Goal: Task Accomplishment & Management: Use online tool/utility

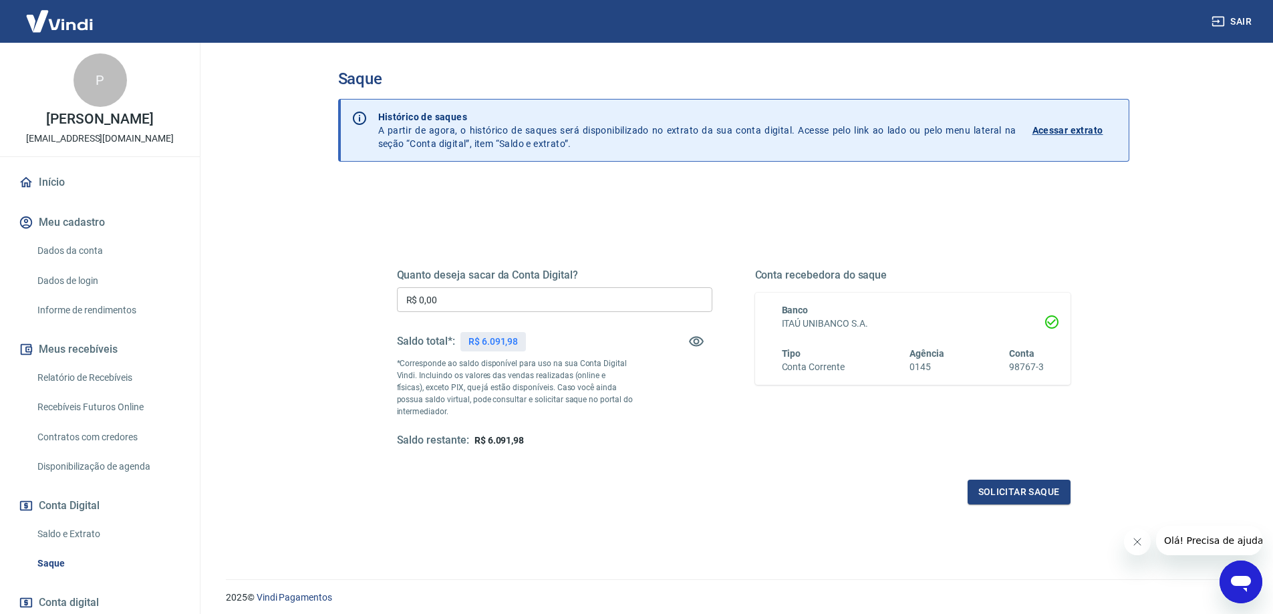
click at [451, 299] on input "R$ 0,00" at bounding box center [555, 299] width 316 height 25
type input "R$ 5.000,00"
click at [1010, 493] on button "Solicitar saque" at bounding box center [1019, 492] width 103 height 25
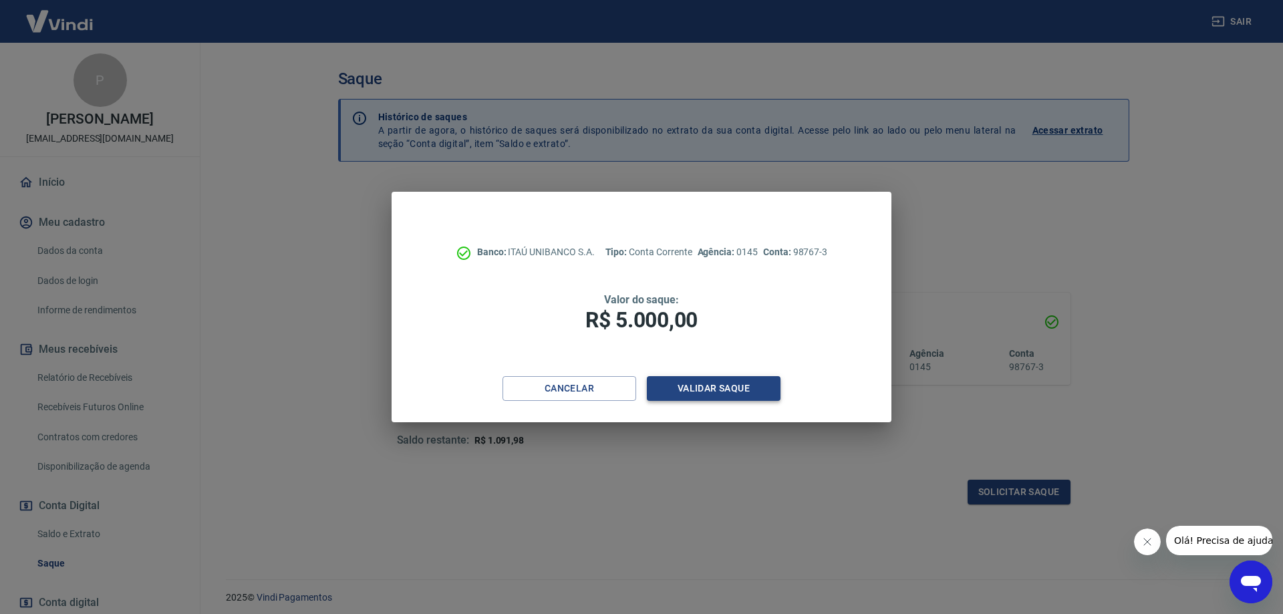
click at [702, 386] on button "Validar saque" at bounding box center [714, 388] width 134 height 25
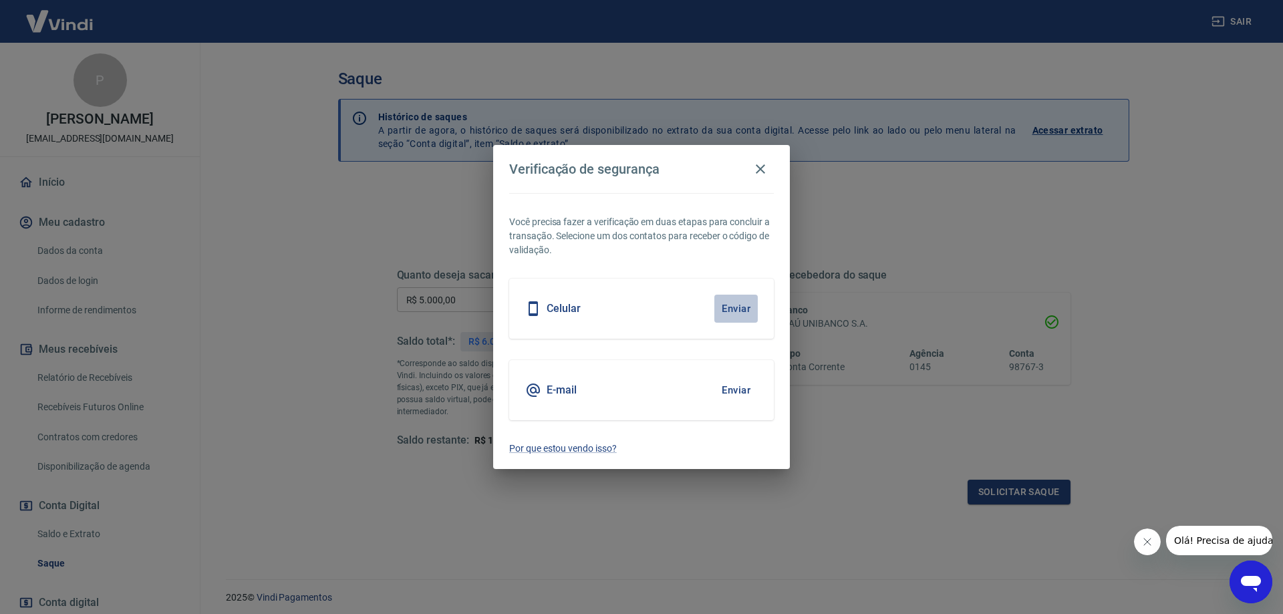
click at [732, 311] on button "Enviar" at bounding box center [736, 309] width 43 height 28
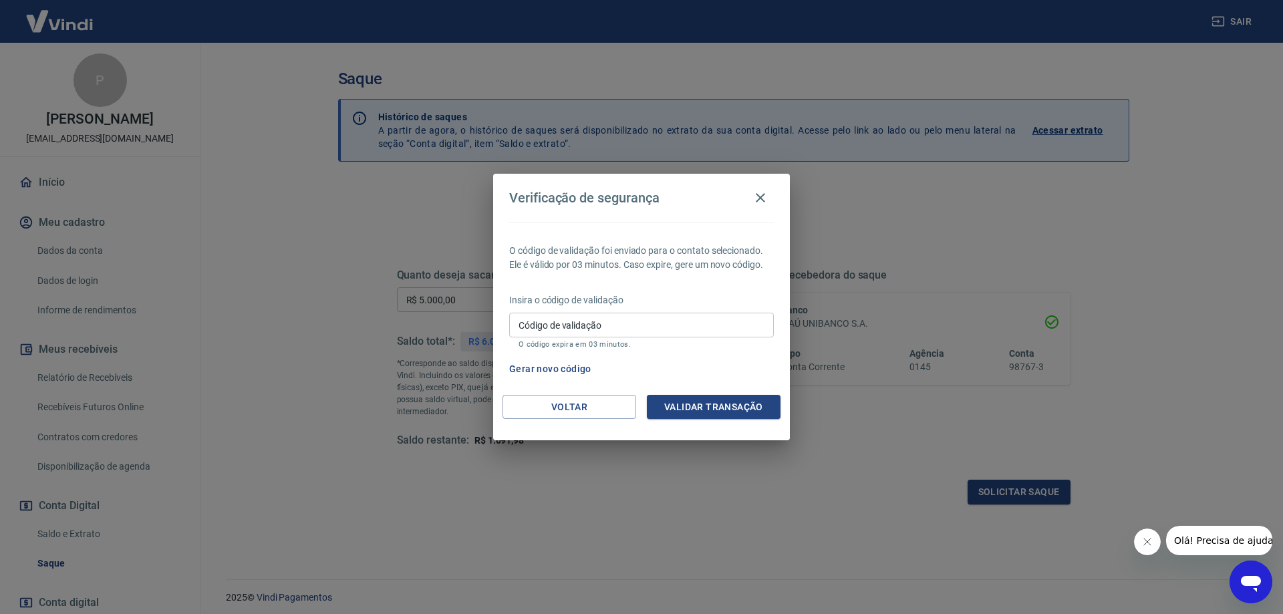
click at [572, 328] on input "Código de validação" at bounding box center [641, 325] width 265 height 25
paste input "867158"
type input "867158"
click at [719, 409] on button "Validar transação" at bounding box center [714, 407] width 134 height 25
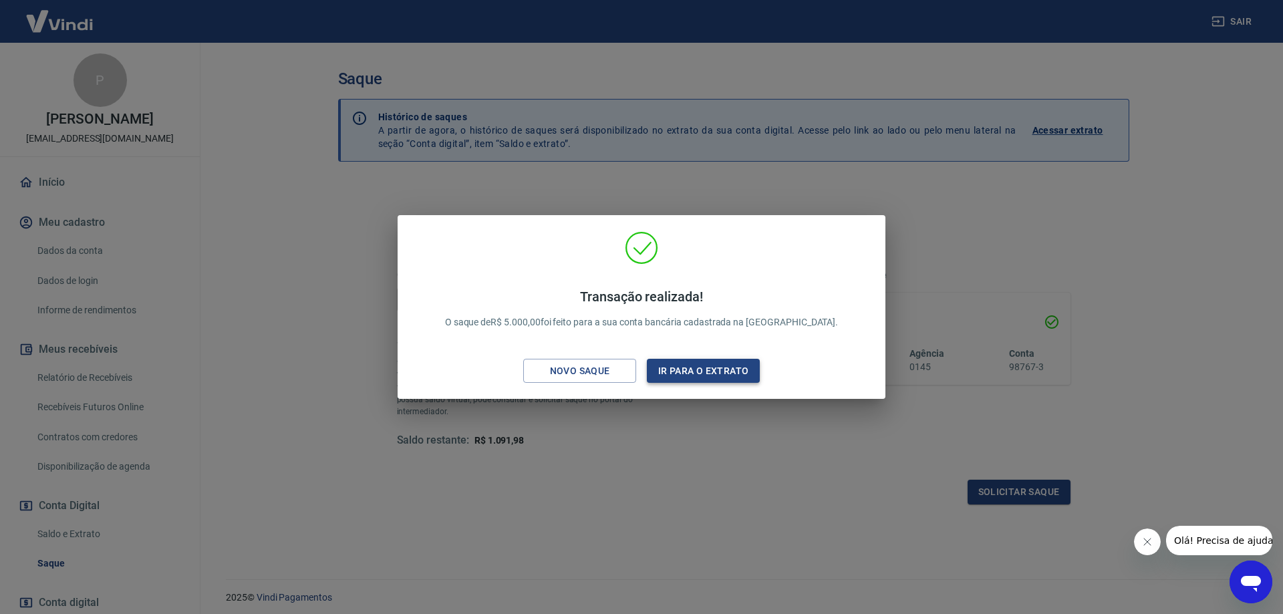
click at [704, 375] on button "Ir para o extrato" at bounding box center [703, 371] width 113 height 25
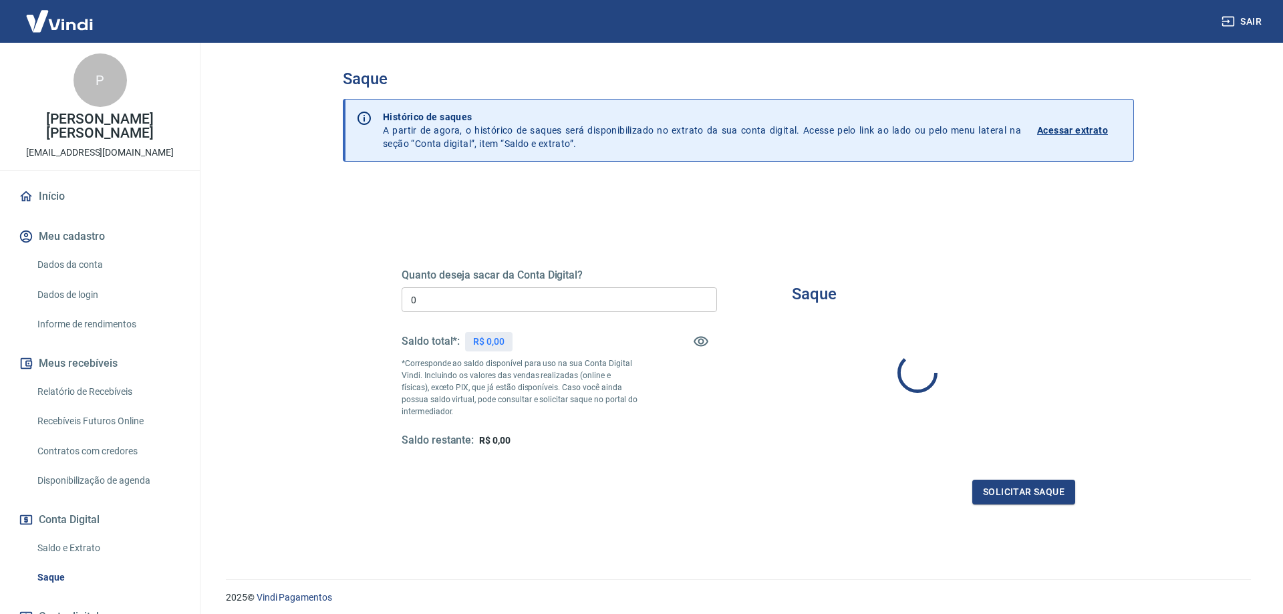
type input "R$ 0,00"
